Goal: Book appointment/travel/reservation

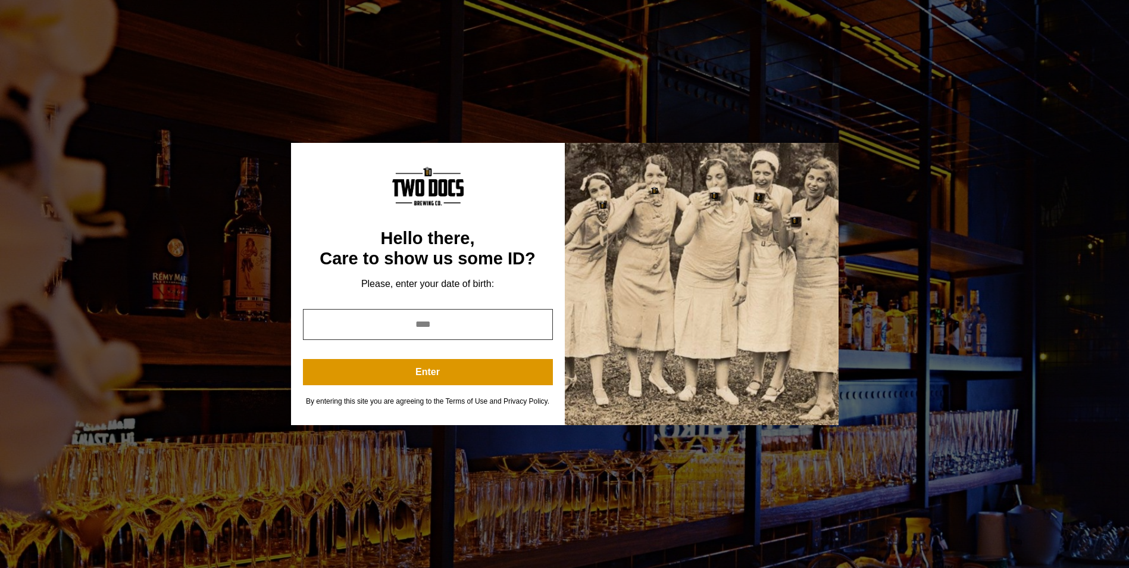
click at [460, 321] on input "year" at bounding box center [428, 324] width 250 height 31
type input "****"
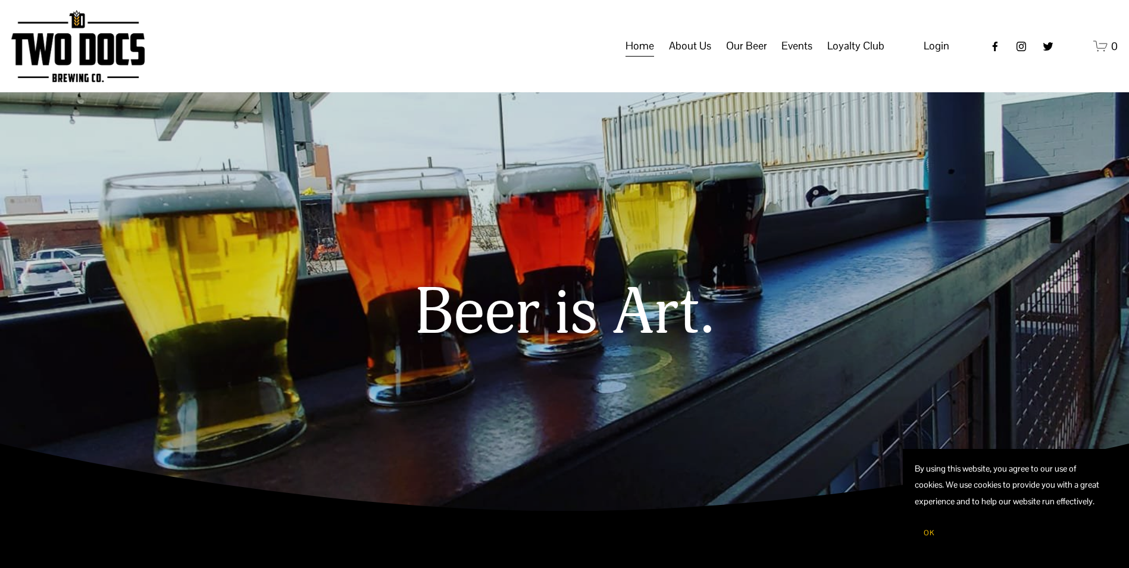
click at [0, 0] on span "Private Events" at bounding box center [0, 0] width 0 height 0
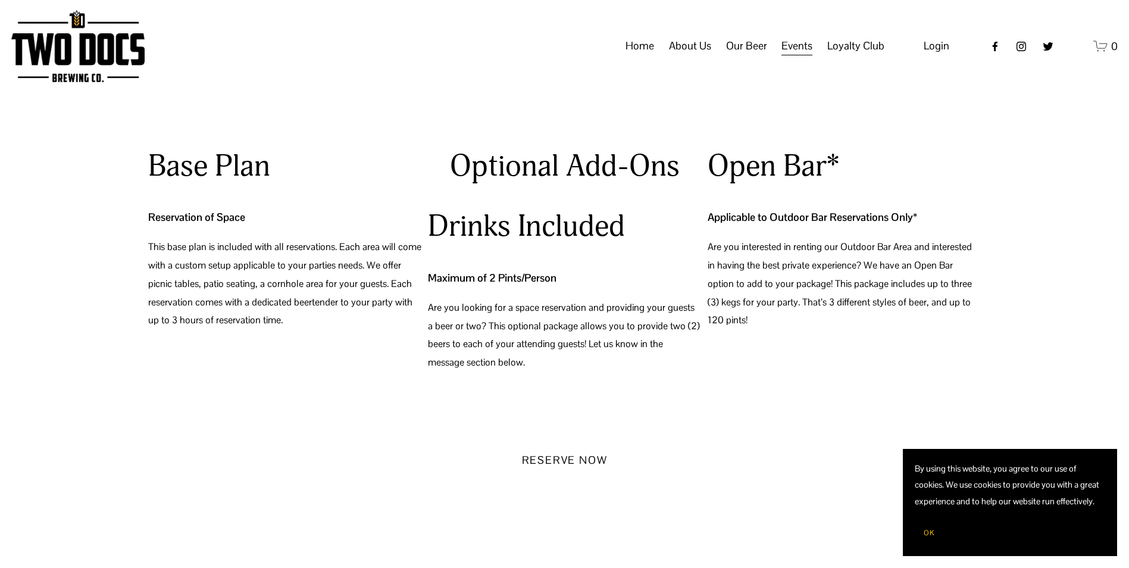
scroll to position [1225, 0]
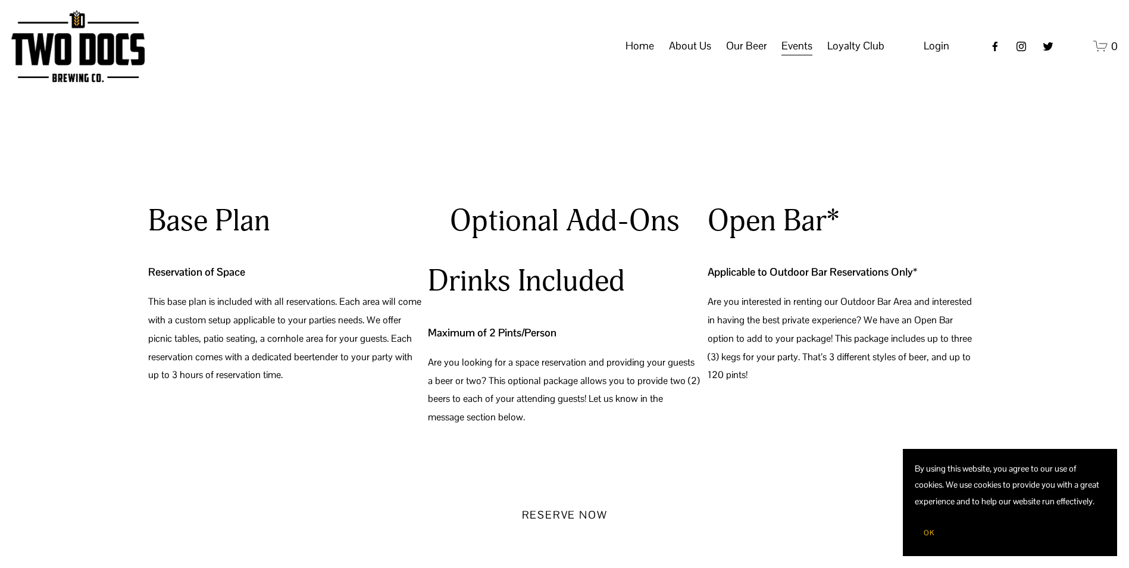
click at [565, 227] on h3 "Optional Add-Ons" at bounding box center [564, 221] width 273 height 39
click at [775, 224] on h3 "Open Bar*" at bounding box center [844, 221] width 273 height 39
click at [565, 285] on h3 "Drinks Included" at bounding box center [564, 281] width 273 height 39
click at [236, 217] on h3 "Base Plan" at bounding box center [284, 221] width 273 height 39
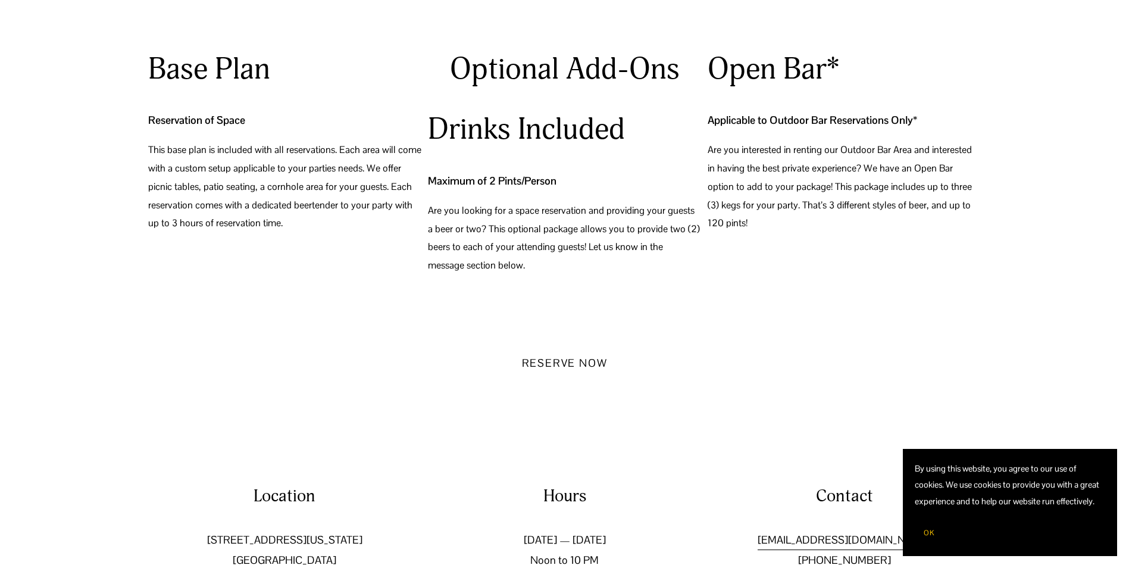
scroll to position [1403, 0]
